Goal: Transaction & Acquisition: Purchase product/service

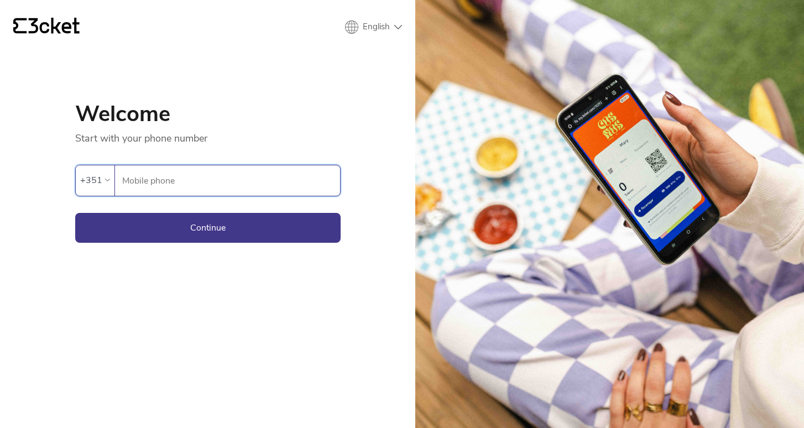
click at [185, 177] on input "Mobile phone" at bounding box center [231, 180] width 218 height 30
paste input "964948293"
type input "964948293"
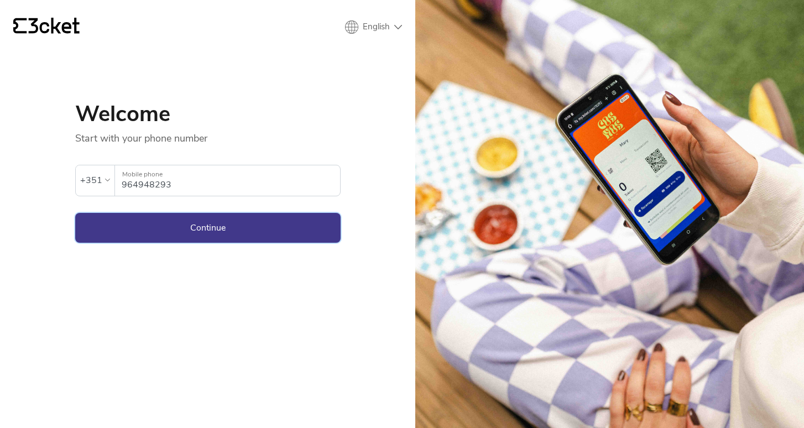
click at [234, 233] on button "Continue" at bounding box center [207, 228] width 265 height 30
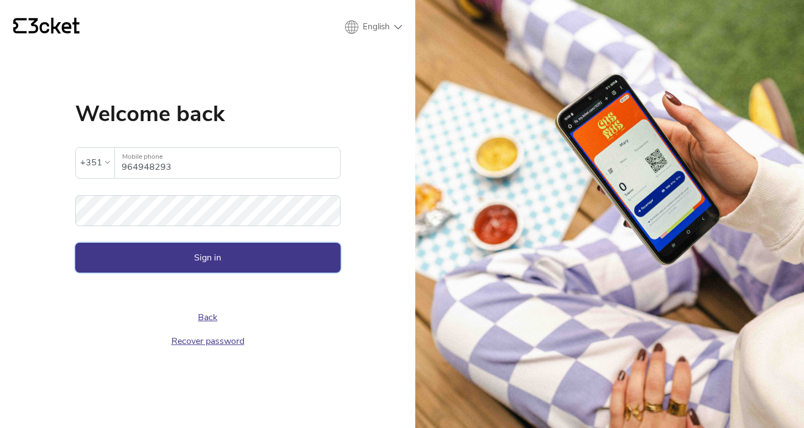
click at [224, 260] on button "Sign in" at bounding box center [207, 258] width 265 height 30
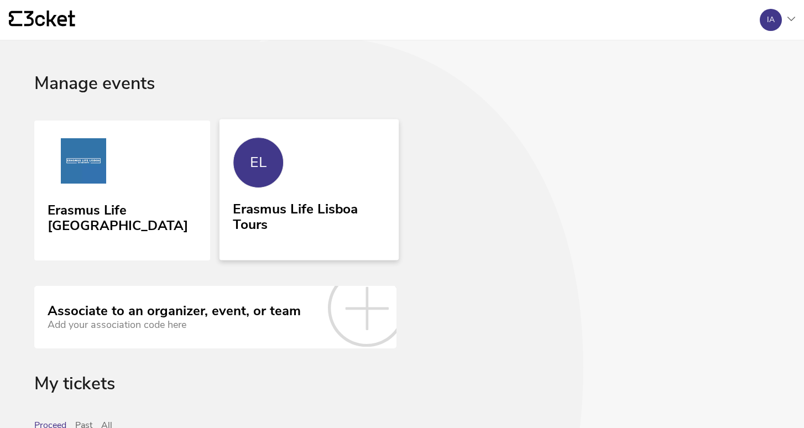
click at [255, 173] on div "EL" at bounding box center [258, 162] width 51 height 51
click at [127, 168] on link "Erasmus Life [GEOGRAPHIC_DATA]" at bounding box center [122, 190] width 179 height 143
click at [177, 180] on link "Erasmus Life [GEOGRAPHIC_DATA]" at bounding box center [122, 190] width 179 height 143
click at [318, 192] on link "EL Erasmus Life Lisboa Tours" at bounding box center [308, 189] width 179 height 141
